Goal: Information Seeking & Learning: Compare options

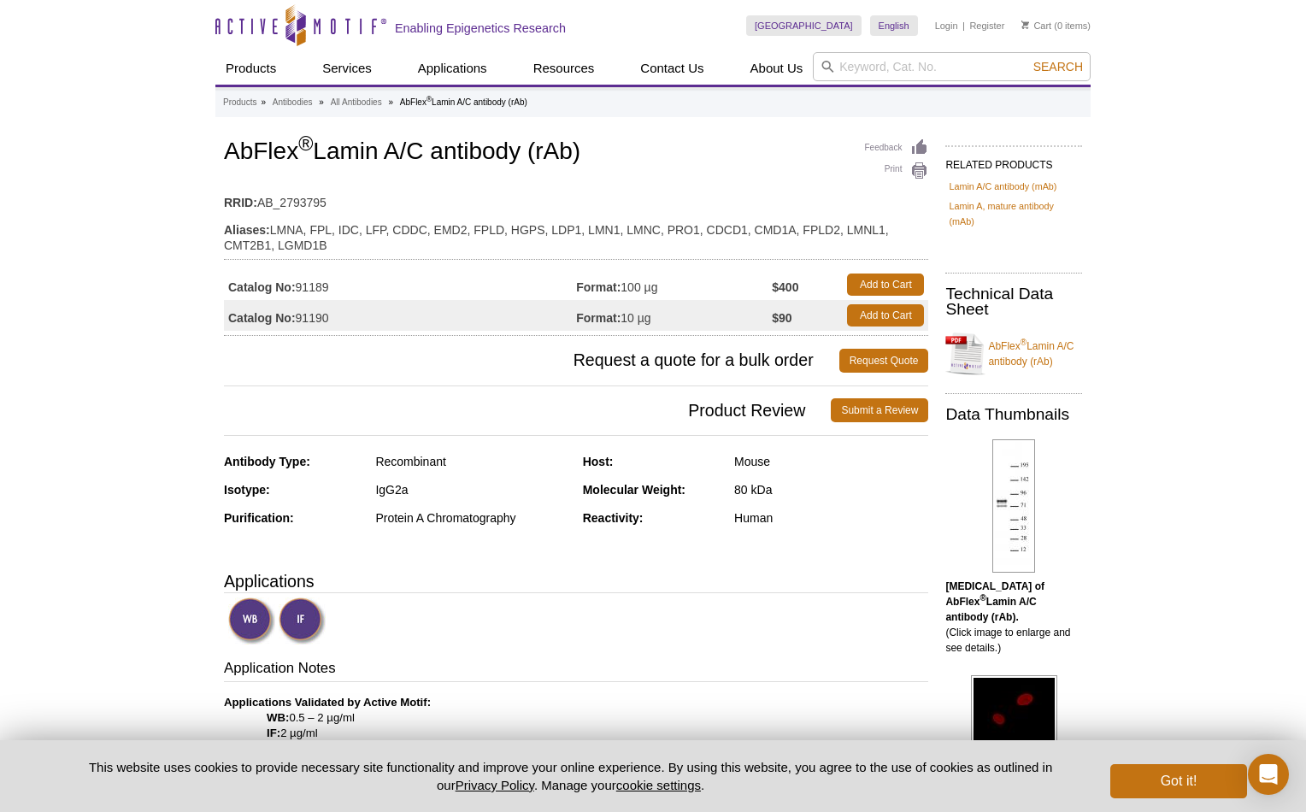
drag, startPoint x: 333, startPoint y: 283, endPoint x: 301, endPoint y: 280, distance: 32.6
click at [301, 280] on td "Catalog No: 91189" at bounding box center [400, 284] width 352 height 31
copy td "91189"
drag, startPoint x: 667, startPoint y: 286, endPoint x: 626, endPoint y: 285, distance: 41.1
click at [626, 285] on td "Format: 100 µg" at bounding box center [674, 284] width 196 height 31
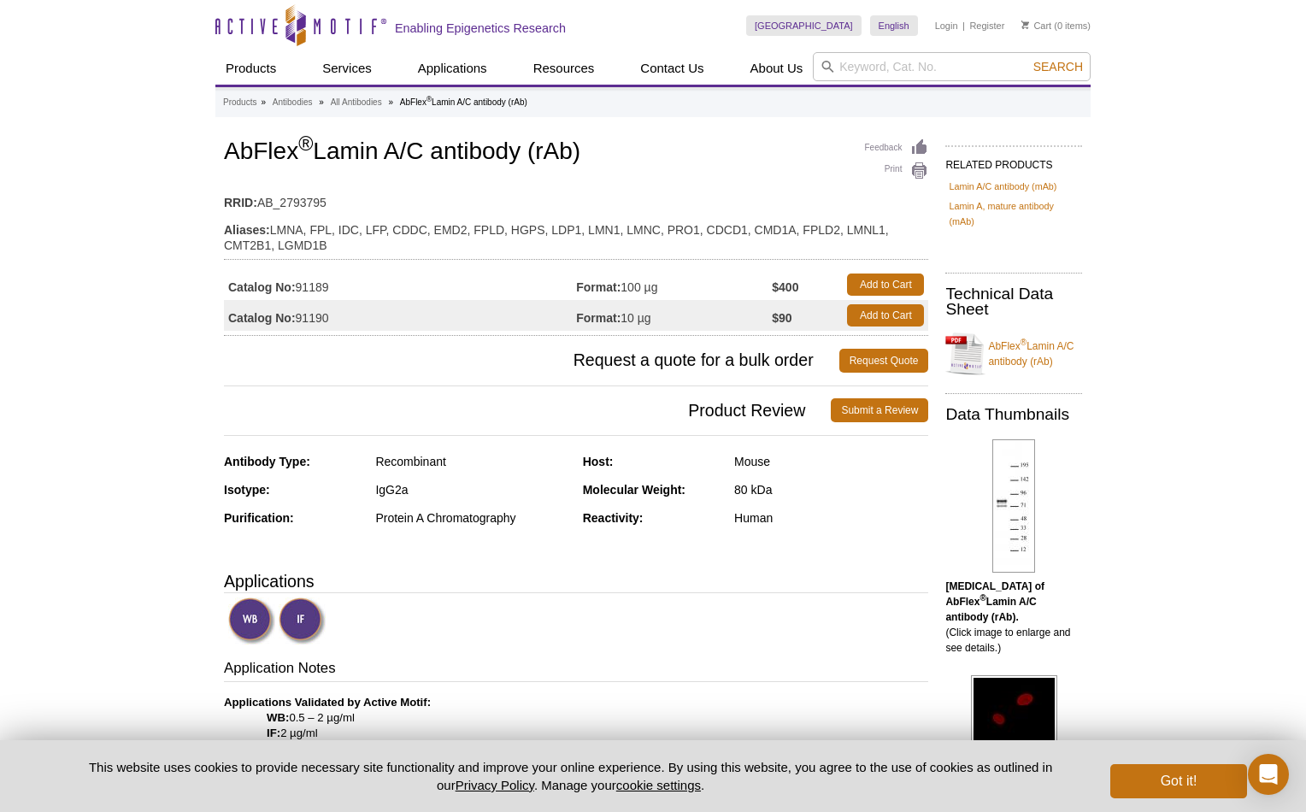
copy td "100 µg"
drag, startPoint x: 336, startPoint y: 284, endPoint x: 299, endPoint y: 284, distance: 36.7
click at [299, 284] on td "Catalog No: 91189" at bounding box center [400, 284] width 352 height 31
copy td "91189"
click at [853, 69] on input "search" at bounding box center [952, 66] width 278 height 29
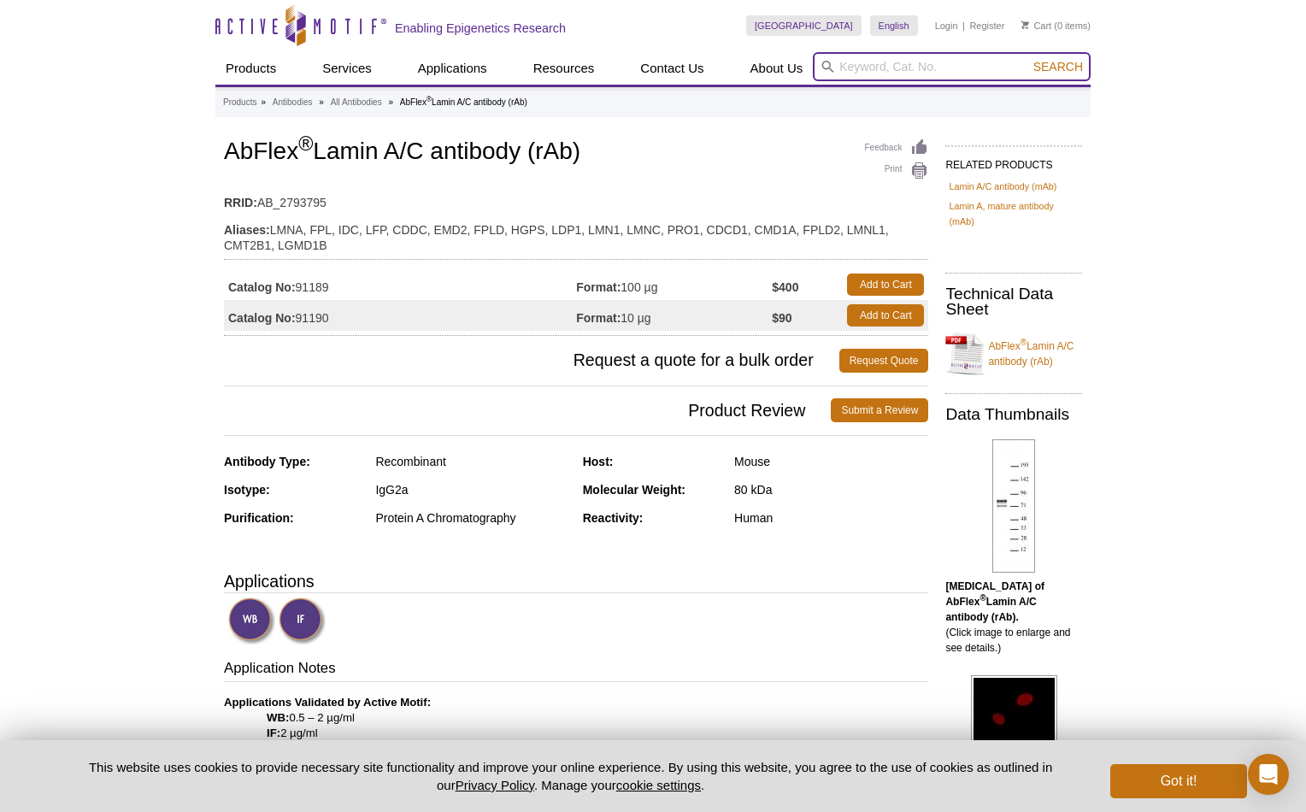
paste input "91457"
type input "91457"
click at [1028, 59] on button "Search" at bounding box center [1058, 66] width 60 height 15
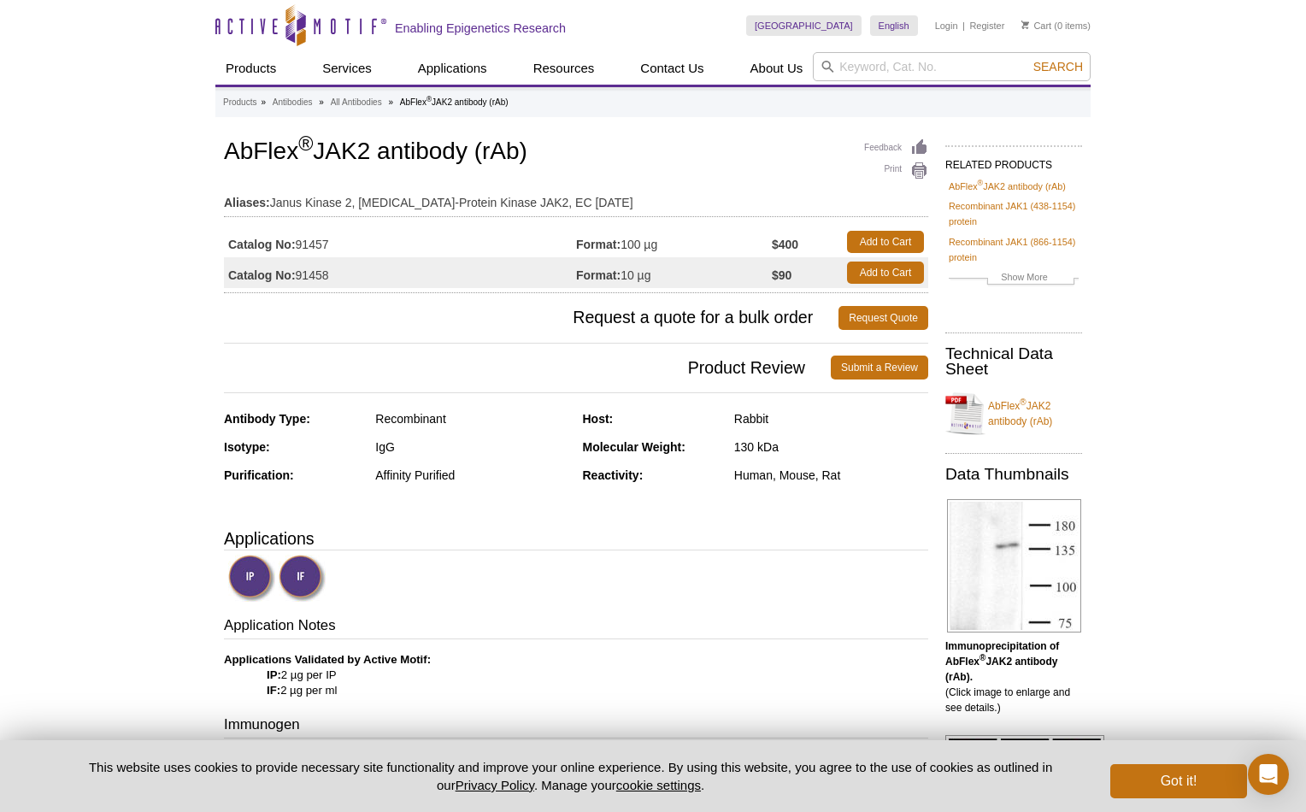
drag, startPoint x: 226, startPoint y: 150, endPoint x: 544, endPoint y: 146, distance: 317.9
click at [544, 147] on h1 "AbFlex ® JAK2 antibody (rAb)" at bounding box center [576, 152] width 704 height 29
copy h1 "AbFlex ® JAK2 antibody (rAb)"
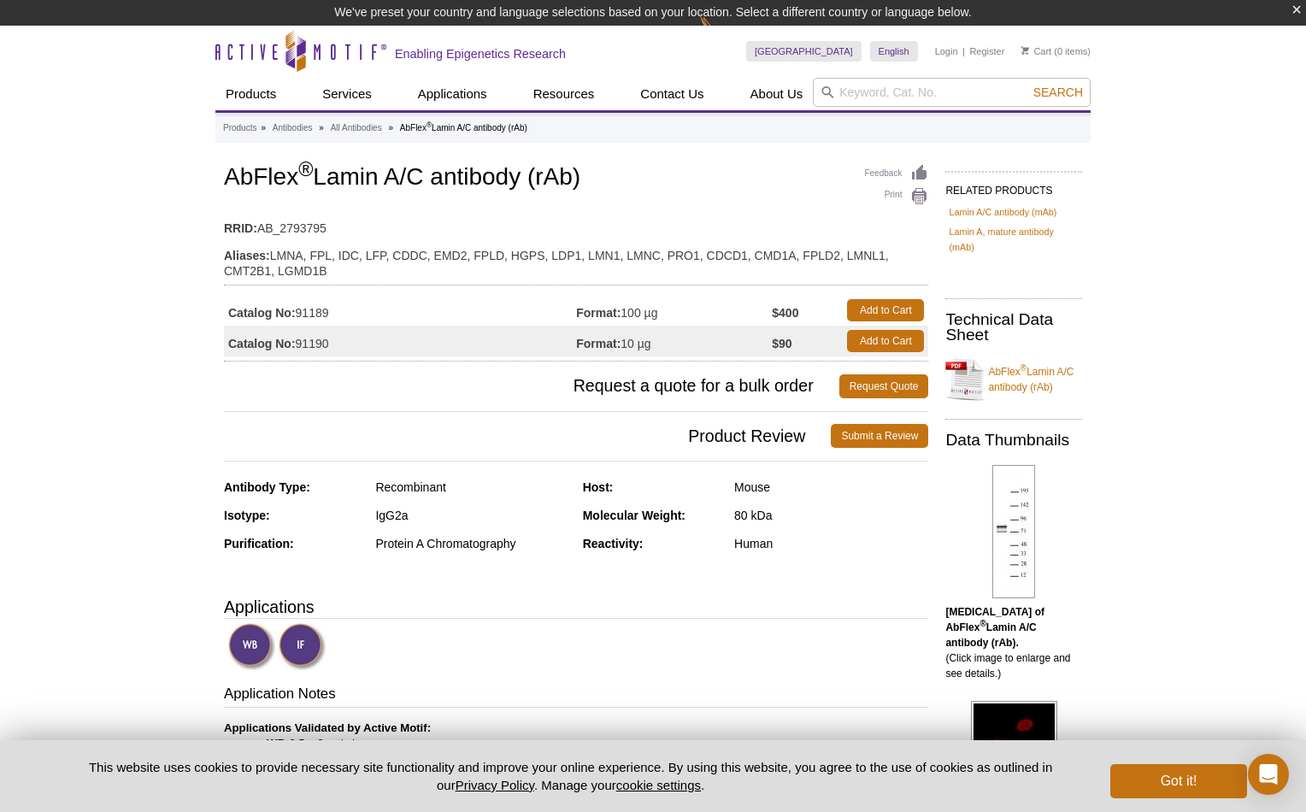
drag, startPoint x: 605, startPoint y: 183, endPoint x: 220, endPoint y: 176, distance: 384.6
copy h1 "AbFlex ® Lamin A/C antibody (rAb)"
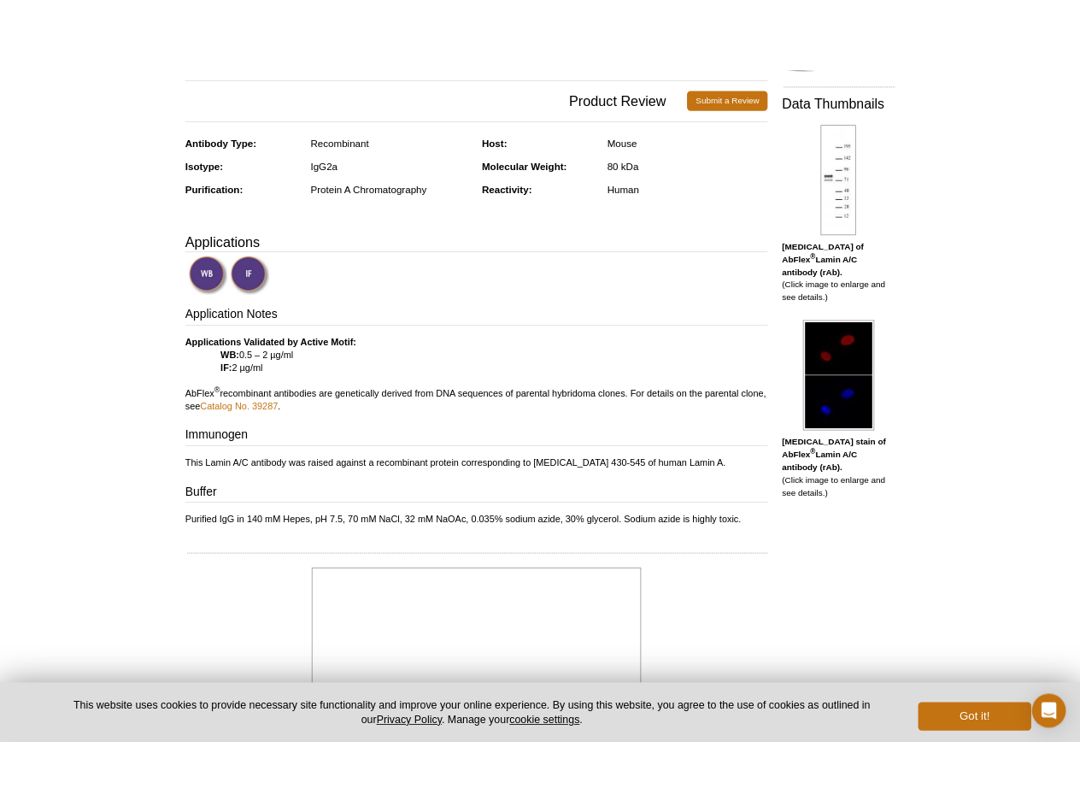
scroll to position [385, 0]
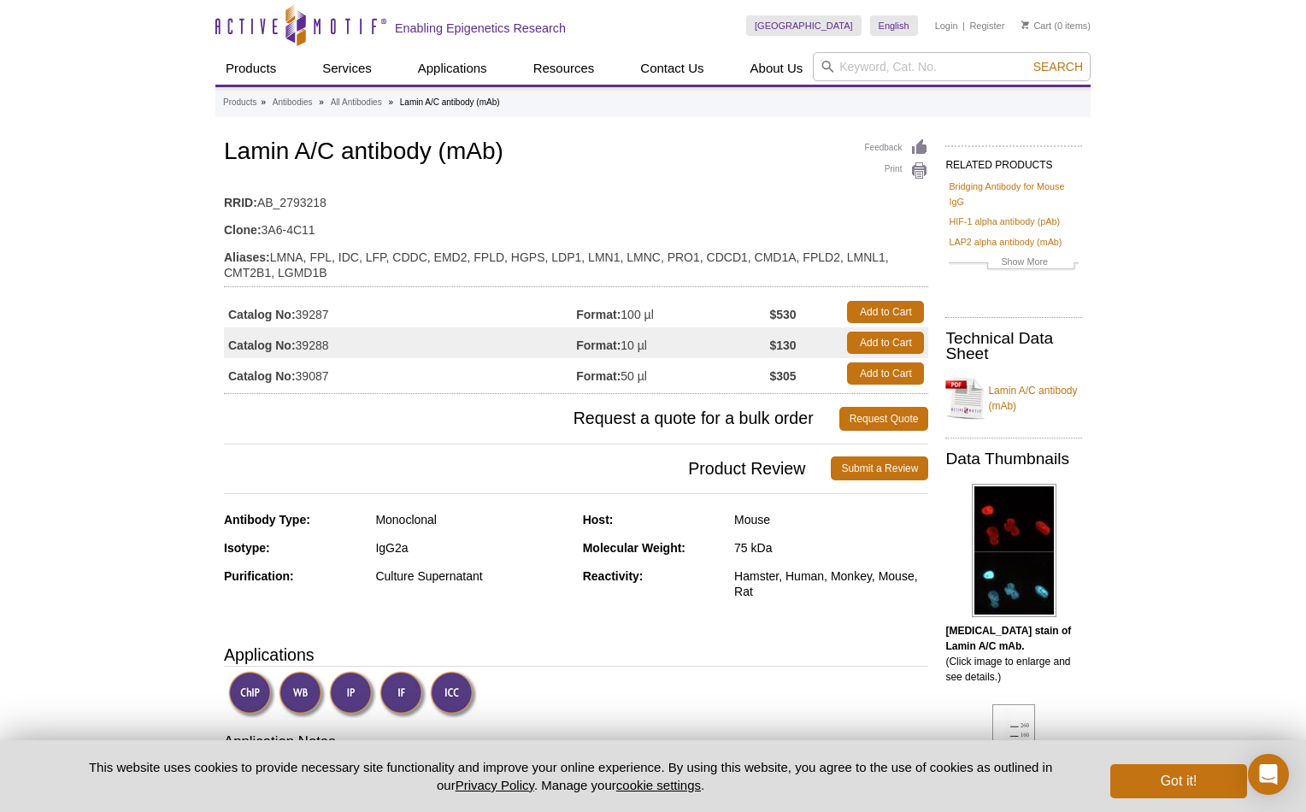
drag, startPoint x: 343, startPoint y: 346, endPoint x: 300, endPoint y: 343, distance: 42.9
click at [300, 343] on td "Catalog No: 39288" at bounding box center [400, 342] width 352 height 31
copy td "39288"
drag, startPoint x: 226, startPoint y: 149, endPoint x: 533, endPoint y: 147, distance: 307.6
click at [533, 147] on h1 "Lamin A/C antibody (mAb)" at bounding box center [576, 152] width 704 height 29
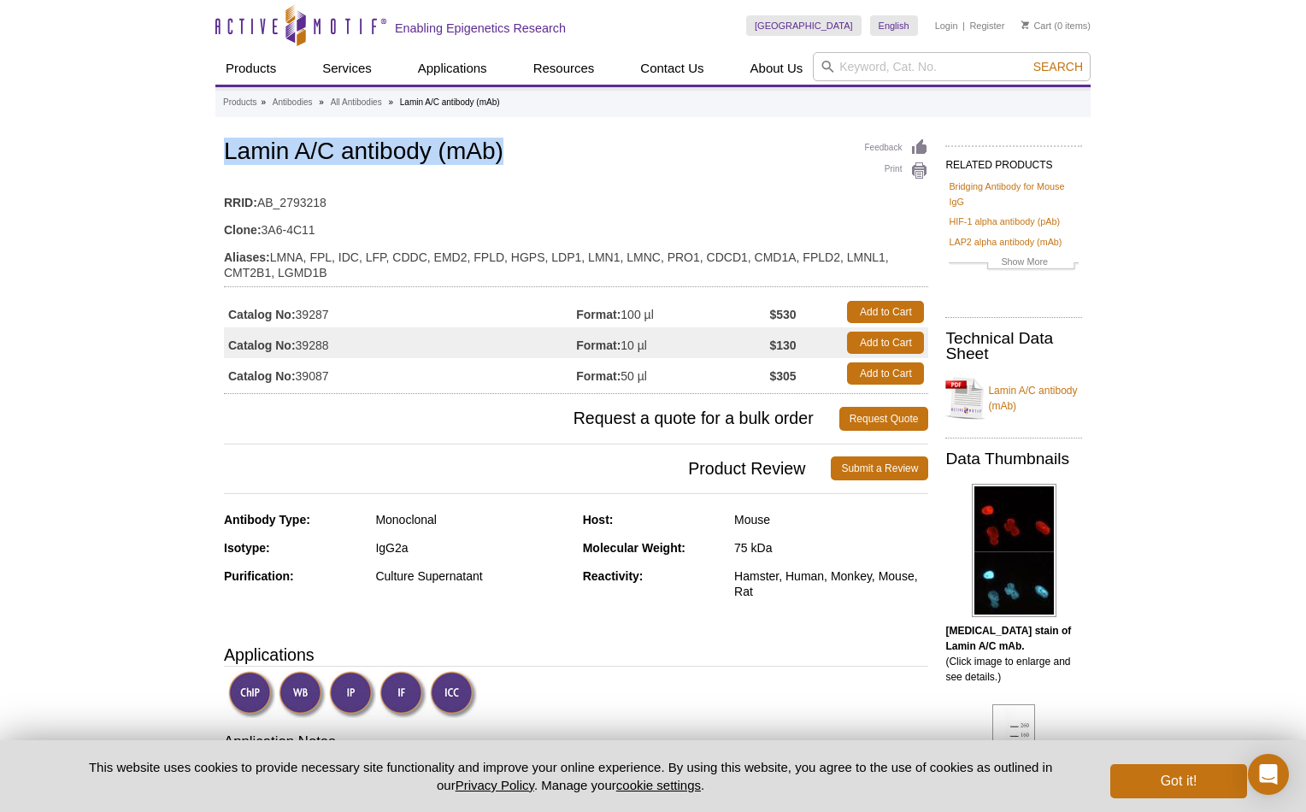
copy h1 "Lamin A/C antibody (mAb)"
